Goal: Task Accomplishment & Management: Use online tool/utility

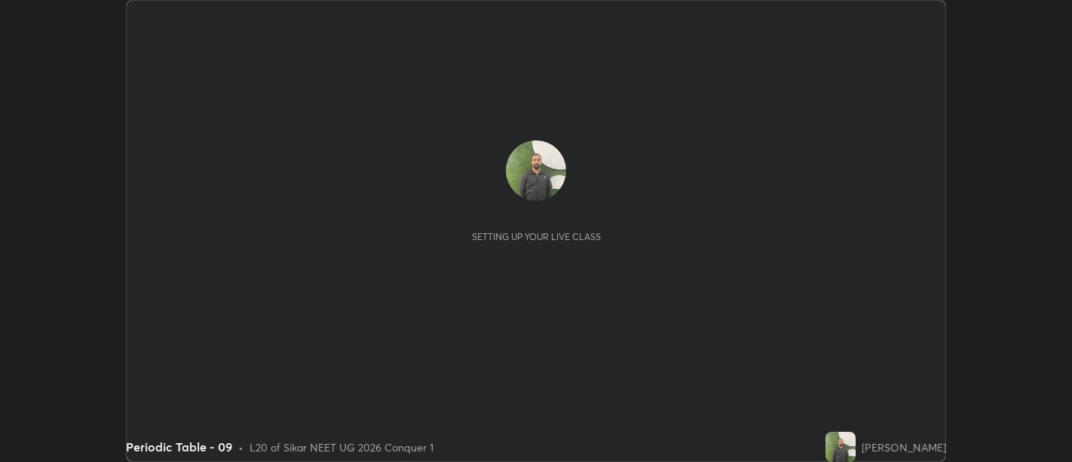
scroll to position [462, 1072]
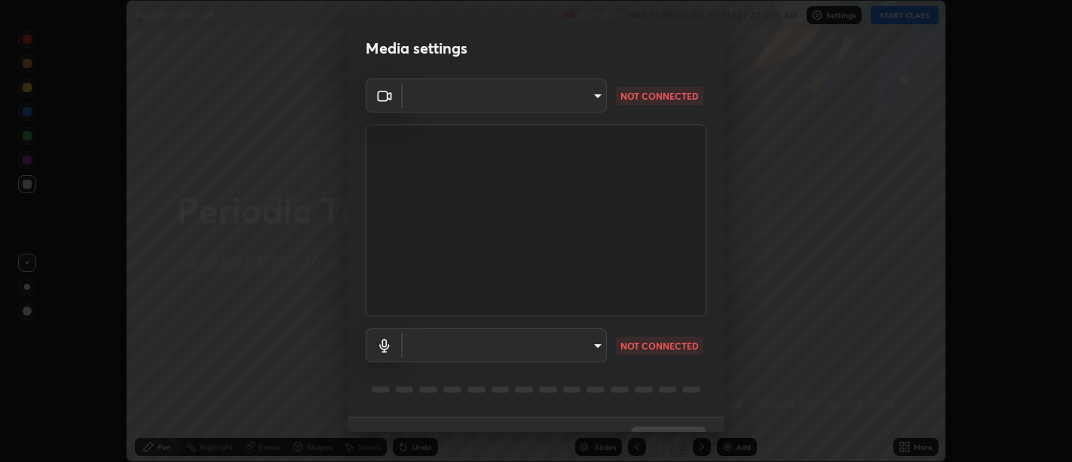
type input "d9b519daceb8a772394af6ea8e45353be5bbf62d8cb1cf3345c472de64055974"
type input "5912877718746b52c0806f9022d40e7bdc2f1b37034d74c7cf9e990fd38ad14d"
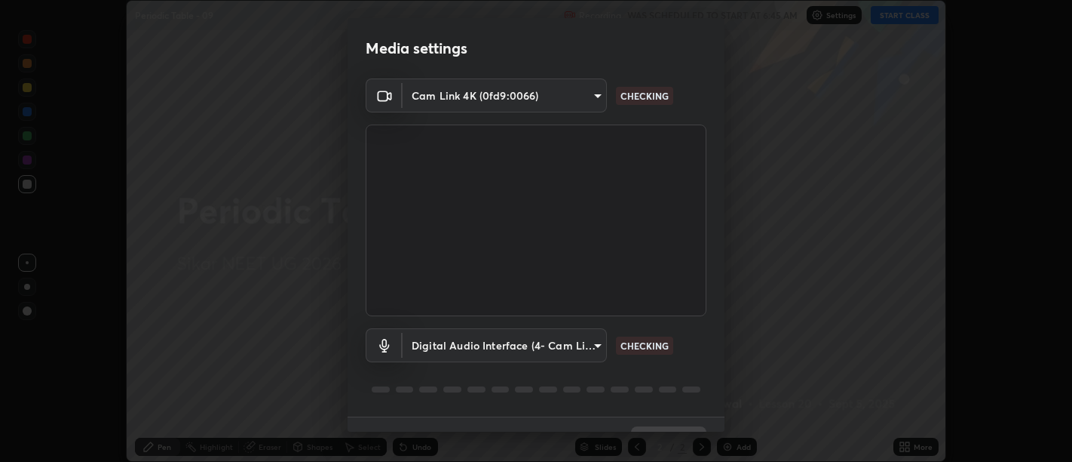
scroll to position [32, 0]
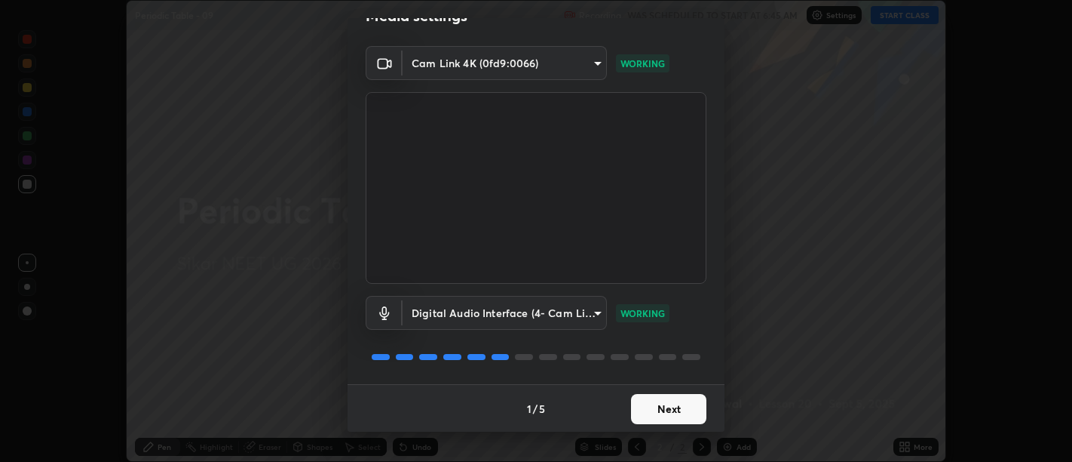
click at [684, 398] on button "Next" at bounding box center [668, 409] width 75 height 30
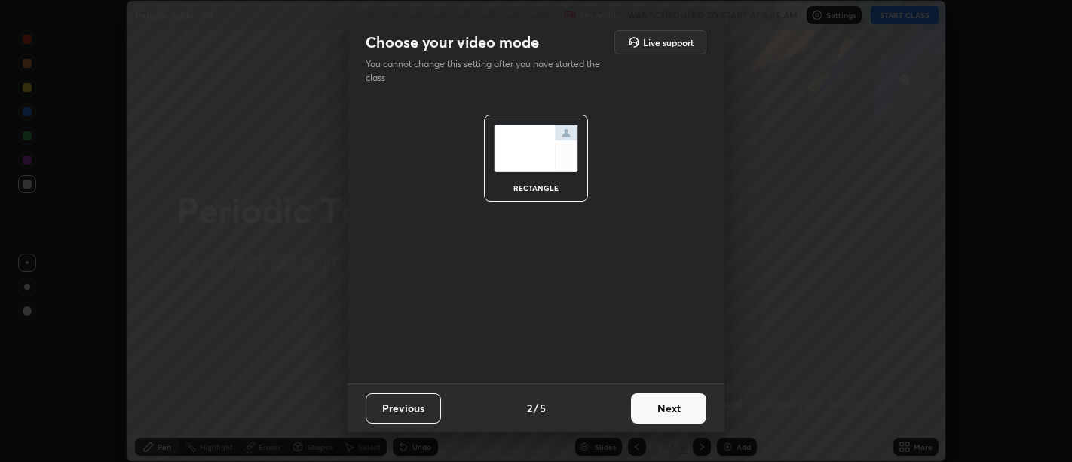
scroll to position [0, 0]
click at [686, 405] on button "Next" at bounding box center [668, 408] width 75 height 30
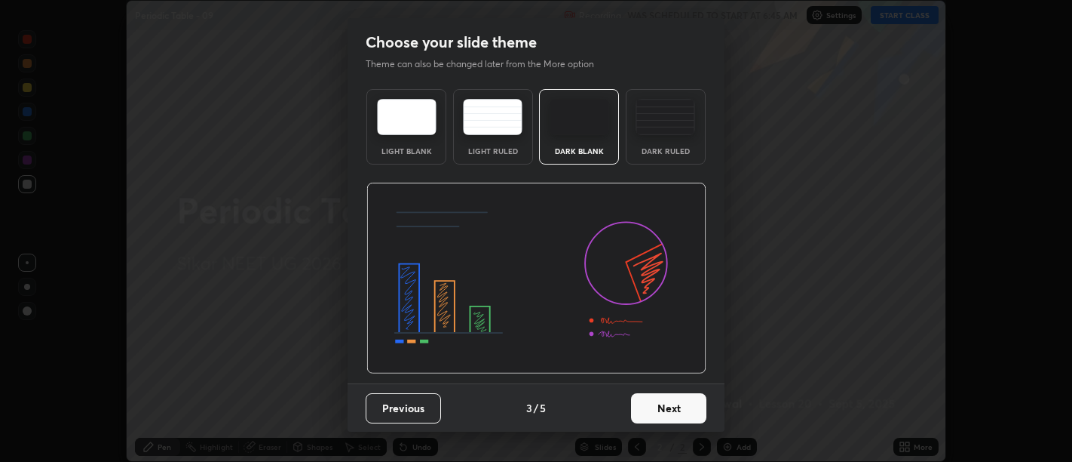
click at [689, 406] on button "Next" at bounding box center [668, 408] width 75 height 30
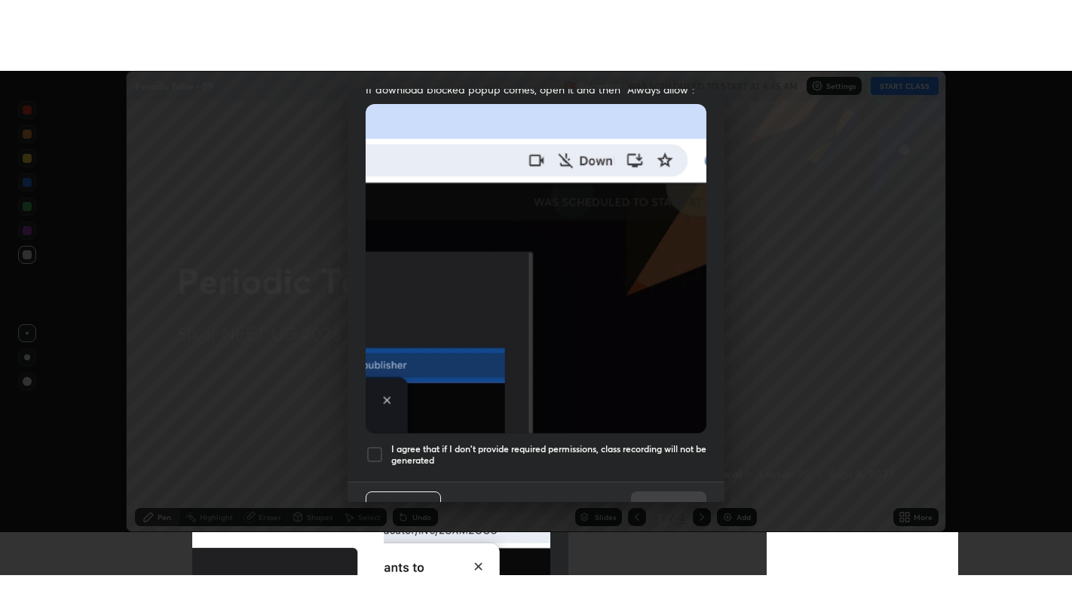
scroll to position [340, 0]
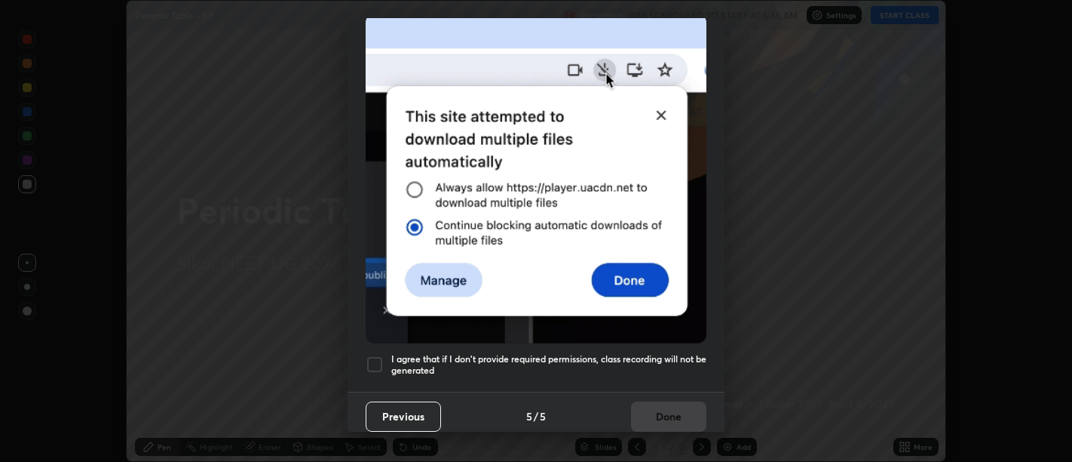
click at [655, 357] on h5 "I agree that if I don't provide required permissions, class recording will not …" at bounding box center [548, 364] width 315 height 23
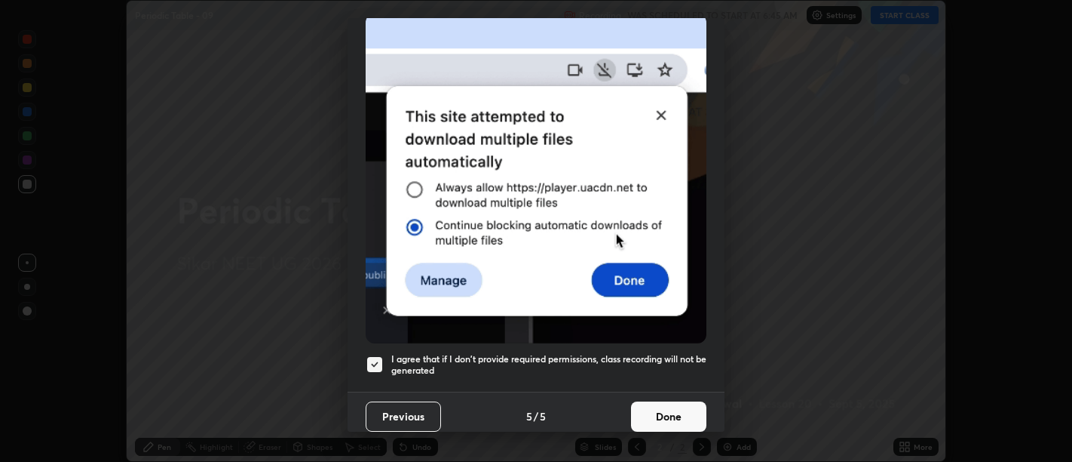
click at [666, 404] on button "Done" at bounding box center [668, 416] width 75 height 30
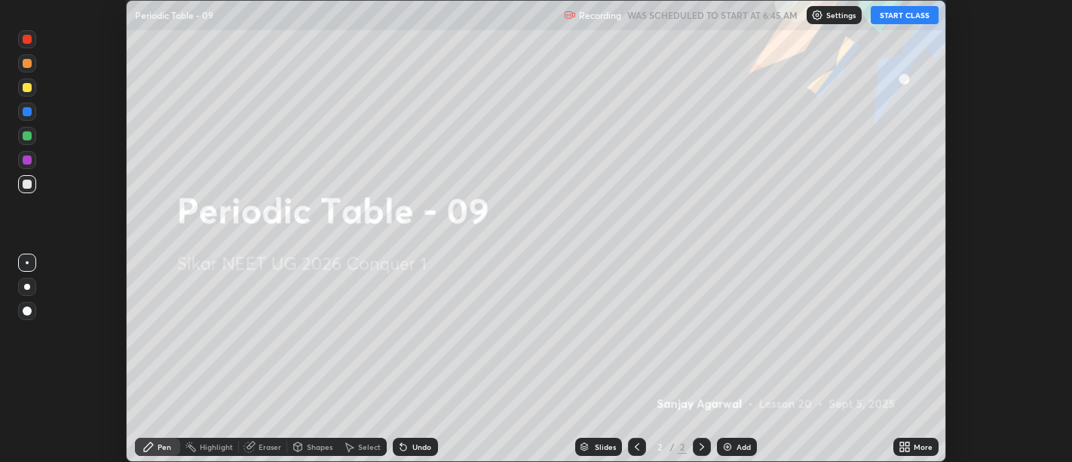
click at [908, 443] on icon at bounding box center [908, 444] width 4 height 4
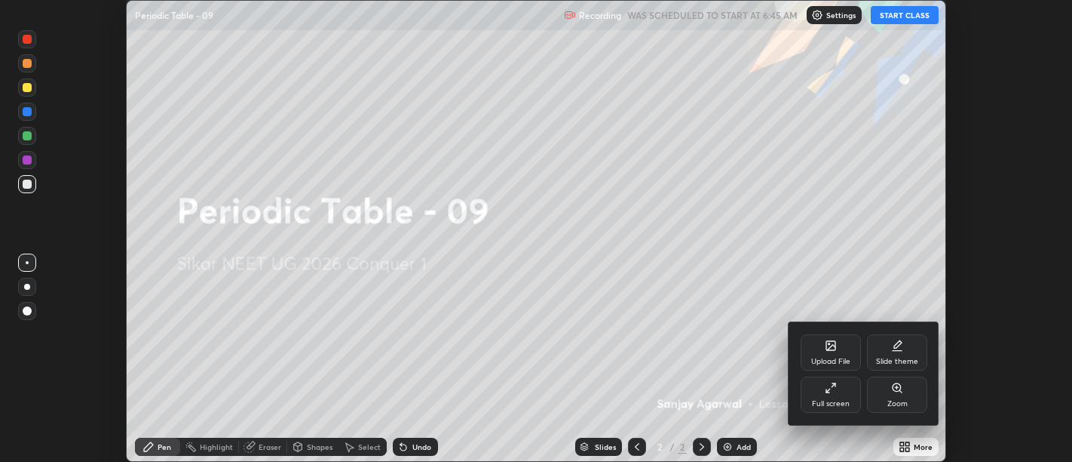
click at [840, 394] on div "Full screen" at bounding box center [831, 394] width 60 height 36
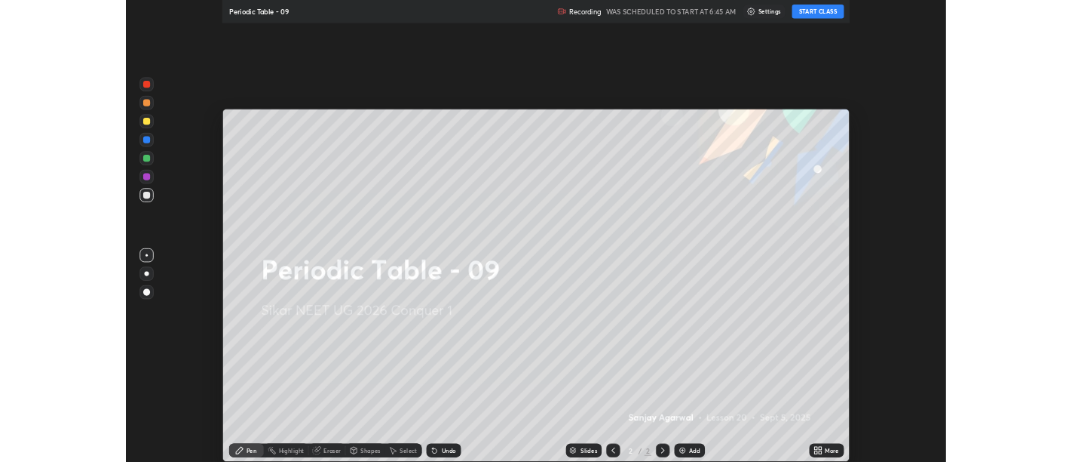
scroll to position [603, 1072]
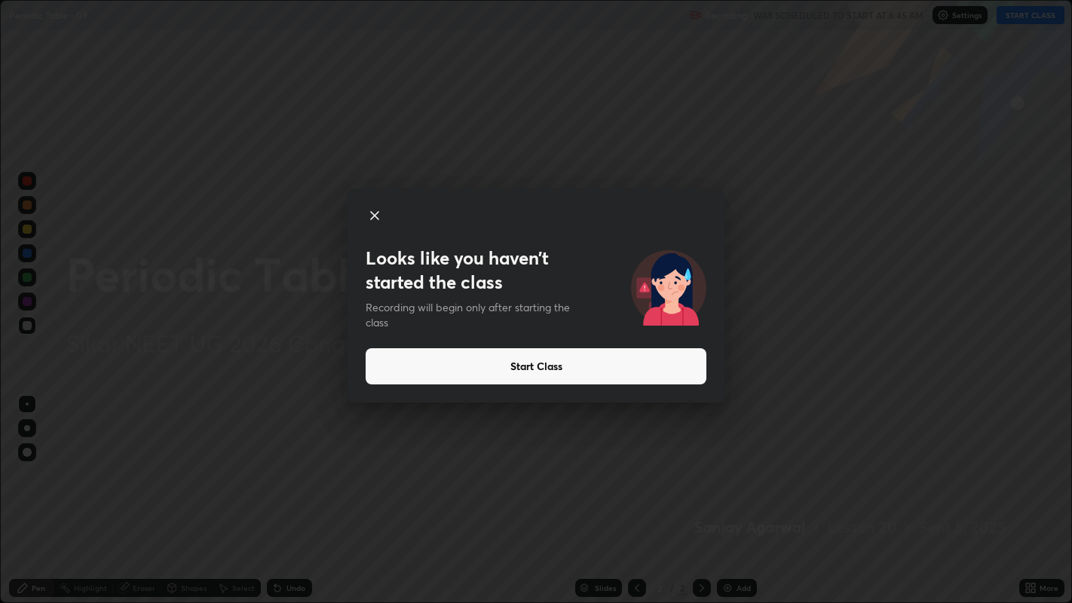
click at [526, 368] on button "Start Class" at bounding box center [536, 366] width 341 height 36
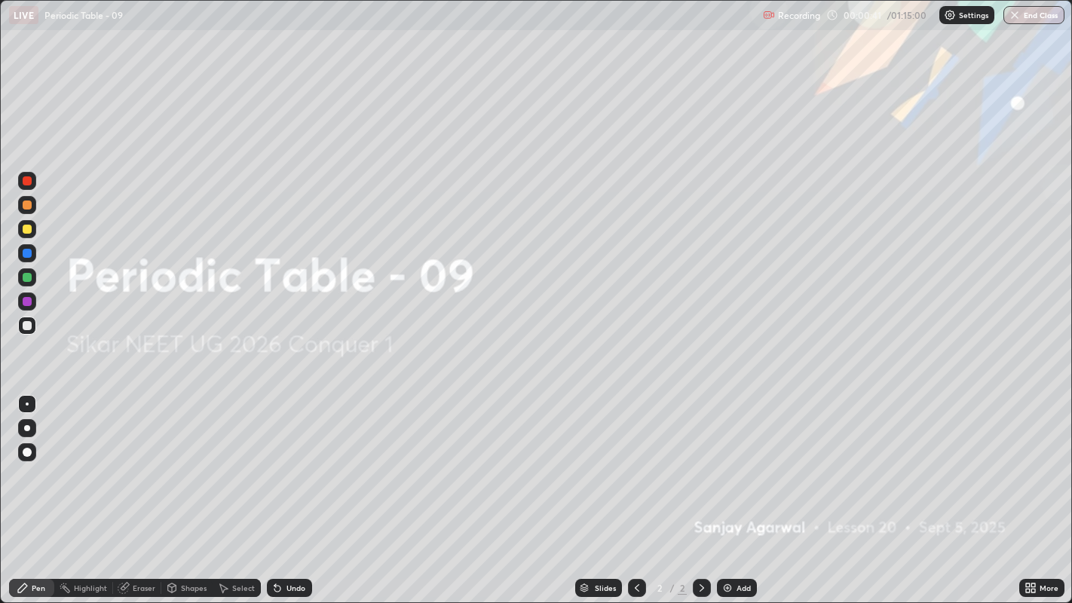
click at [730, 461] on img at bounding box center [728, 588] width 12 height 12
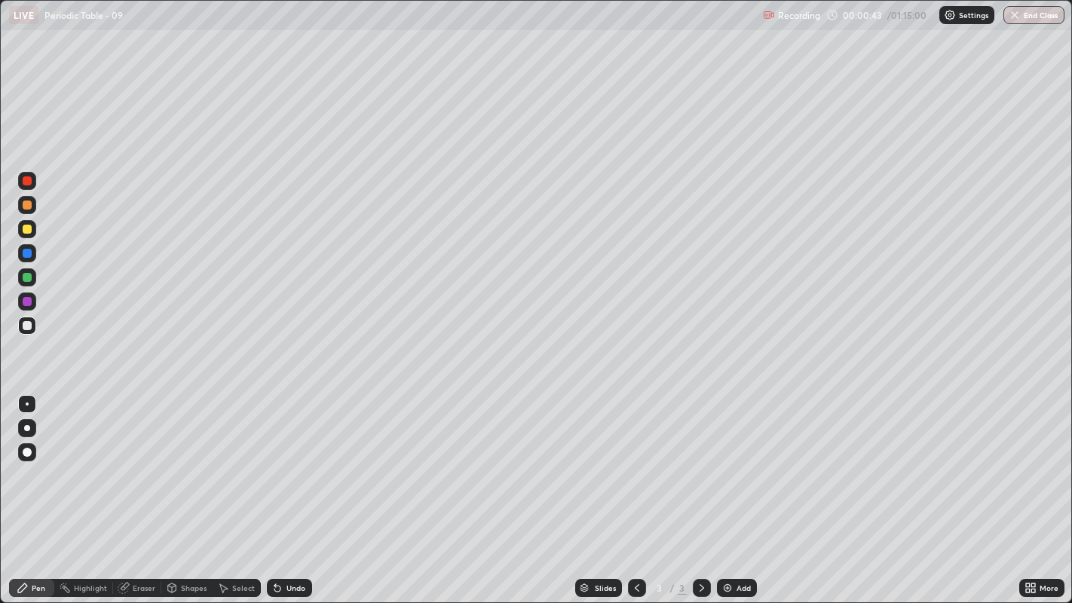
click at [38, 461] on div "Pen" at bounding box center [39, 588] width 14 height 8
click at [26, 228] on div at bounding box center [27, 229] width 9 height 9
click at [26, 428] on div at bounding box center [27, 428] width 6 height 6
click at [278, 461] on div "Undo" at bounding box center [289, 588] width 45 height 18
click at [293, 461] on div "Undo" at bounding box center [289, 588] width 45 height 18
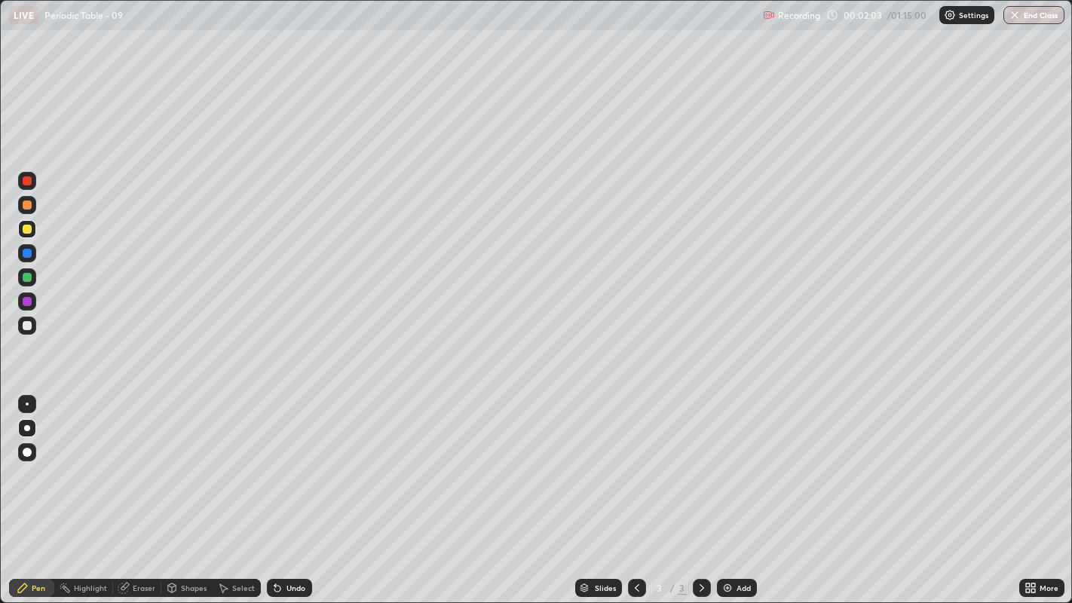
click at [294, 461] on div "Undo" at bounding box center [289, 588] width 45 height 18
click at [287, 461] on div "Undo" at bounding box center [296, 588] width 19 height 8
click at [728, 461] on img at bounding box center [728, 588] width 12 height 12
click at [293, 461] on div "Undo" at bounding box center [296, 588] width 19 height 8
click at [730, 461] on div "Add" at bounding box center [737, 588] width 40 height 18
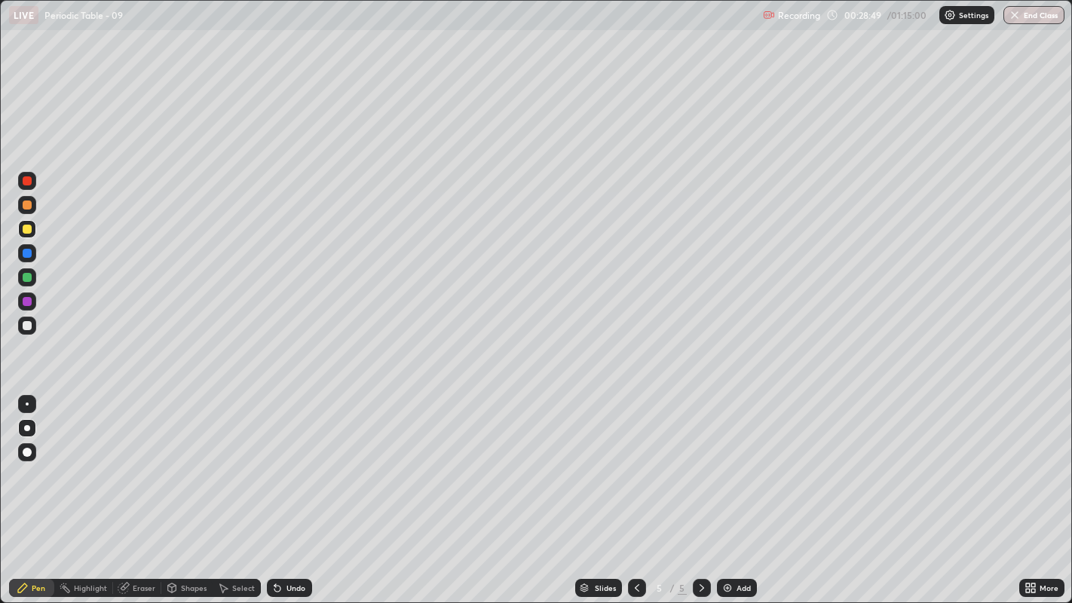
click at [287, 461] on div "Undo" at bounding box center [289, 588] width 45 height 18
click at [728, 461] on img at bounding box center [728, 588] width 12 height 12
click at [293, 461] on div "Undo" at bounding box center [296, 588] width 19 height 8
click at [142, 461] on div "Eraser" at bounding box center [144, 588] width 23 height 8
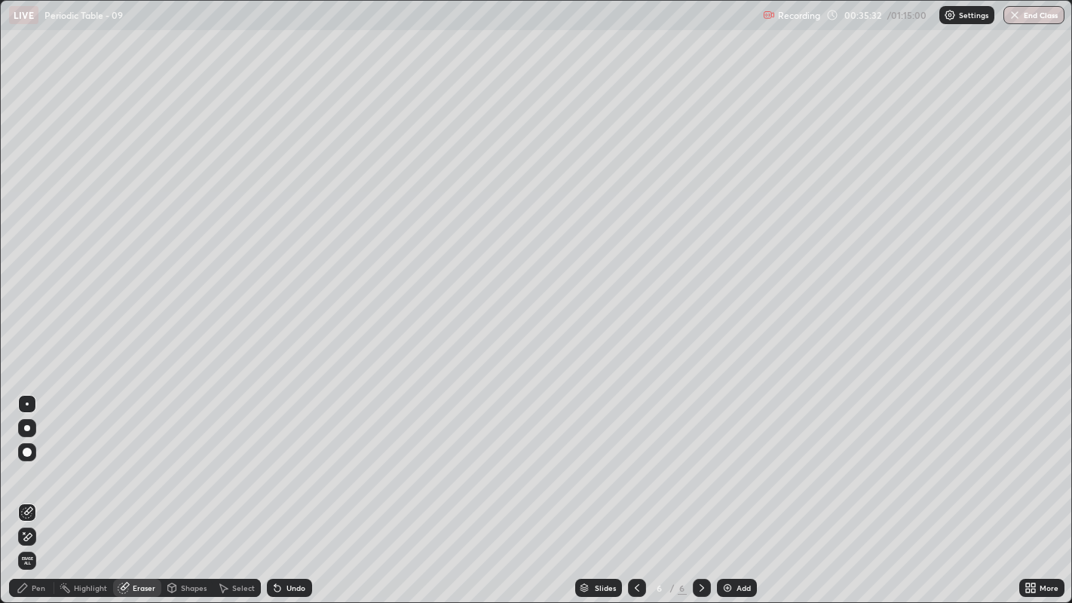
click at [39, 461] on div "Pen" at bounding box center [39, 588] width 14 height 8
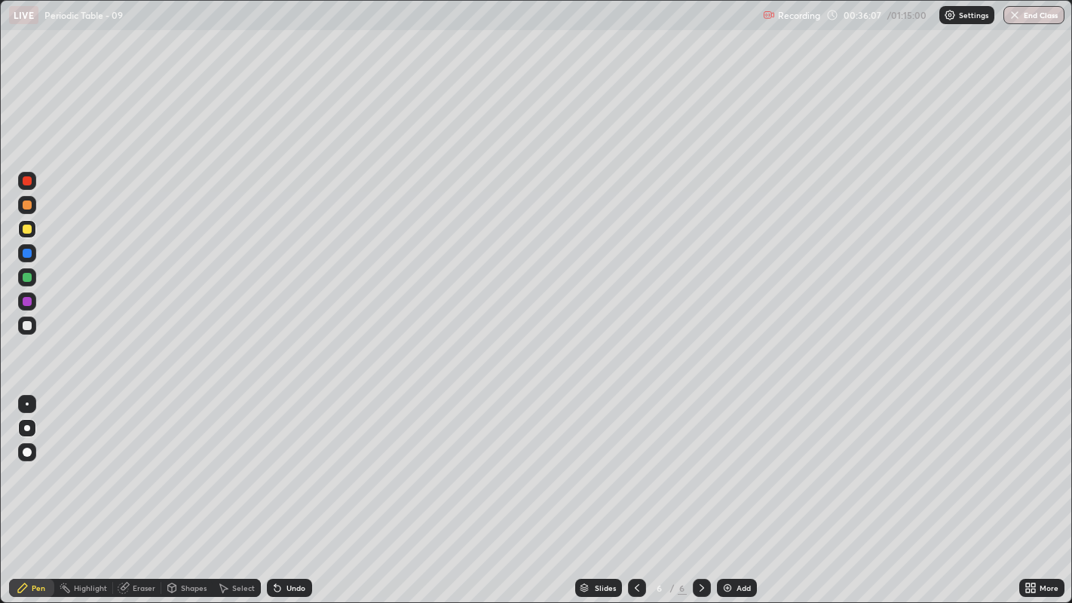
click at [275, 461] on icon at bounding box center [277, 589] width 6 height 6
click at [728, 461] on div "Add" at bounding box center [737, 588] width 40 height 18
click at [278, 461] on icon at bounding box center [277, 589] width 6 height 6
click at [275, 461] on icon at bounding box center [277, 589] width 6 height 6
click at [1037, 13] on button "End Class" at bounding box center [1034, 15] width 61 height 18
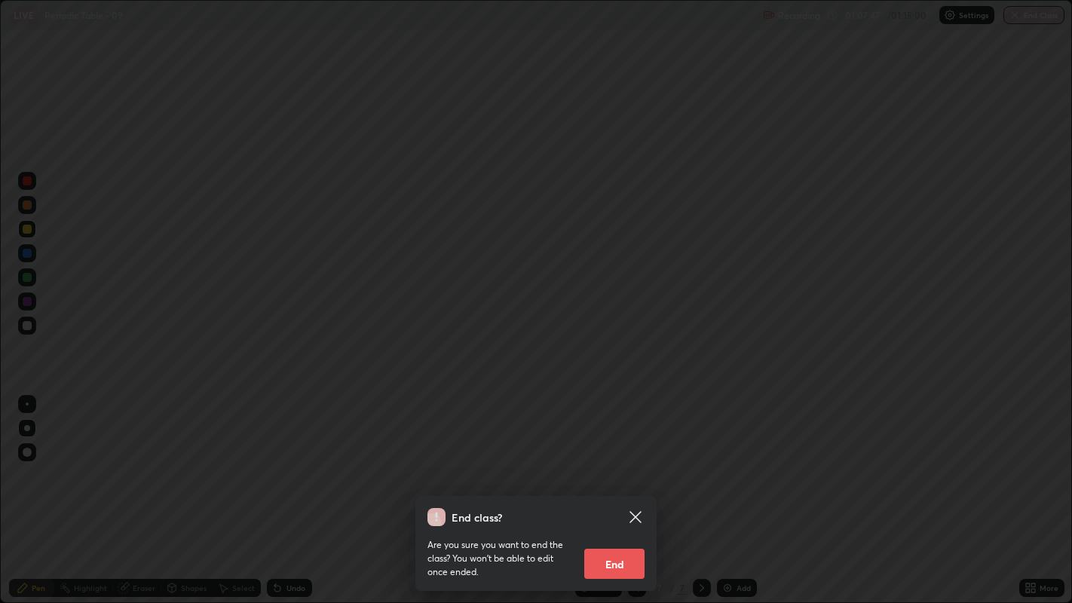
click at [630, 461] on button "End" at bounding box center [614, 564] width 60 height 30
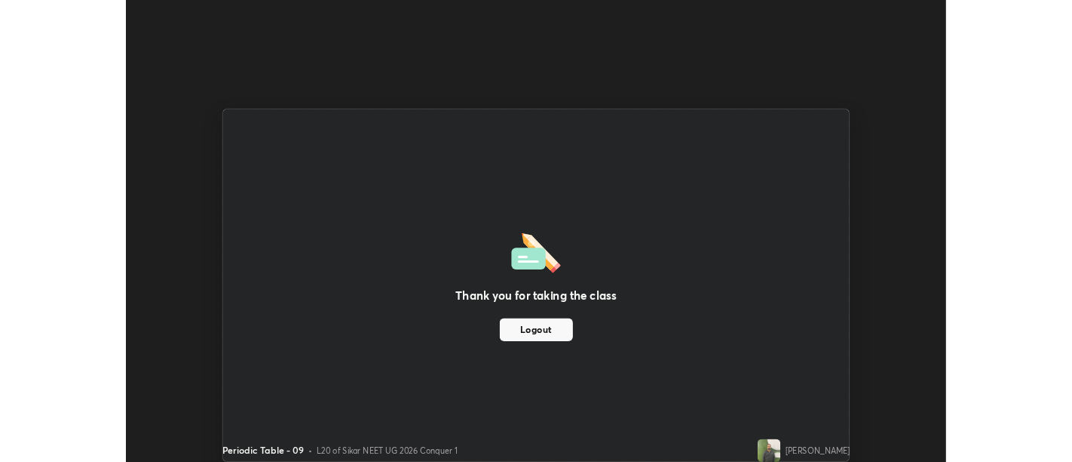
scroll to position [74949, 74338]
